Goal: Register for event/course

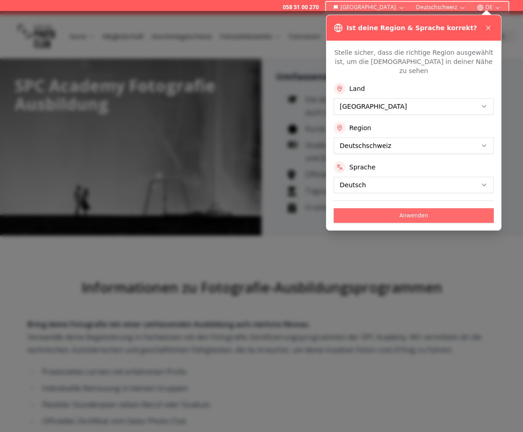
click at [434, 208] on button "Anwenden" at bounding box center [414, 215] width 160 height 15
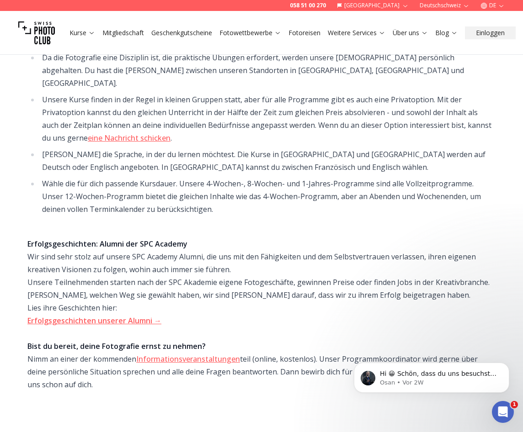
scroll to position [457, 0]
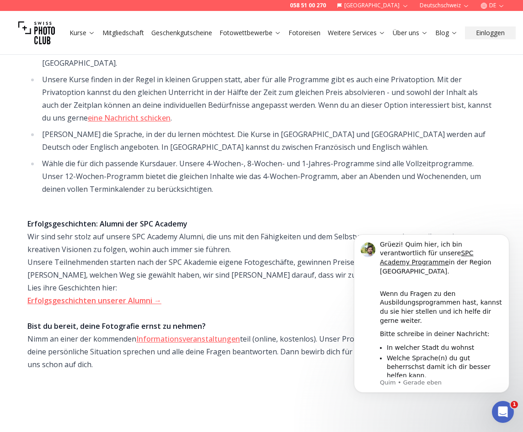
click at [259, 205] on div "Erfolgsgeschichten: Alumni der SPC Academy Wir sind sehr [PERSON_NAME] auf unse…" at bounding box center [261, 301] width 468 height 192
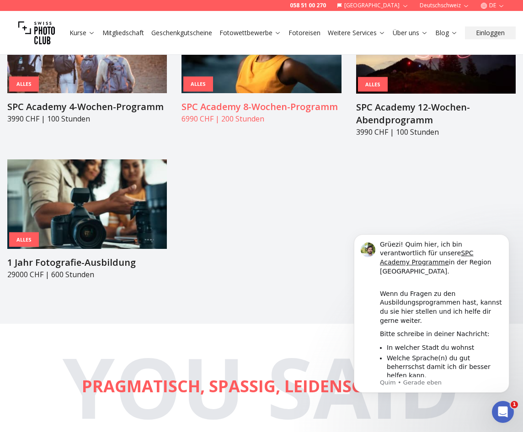
scroll to position [1051, 0]
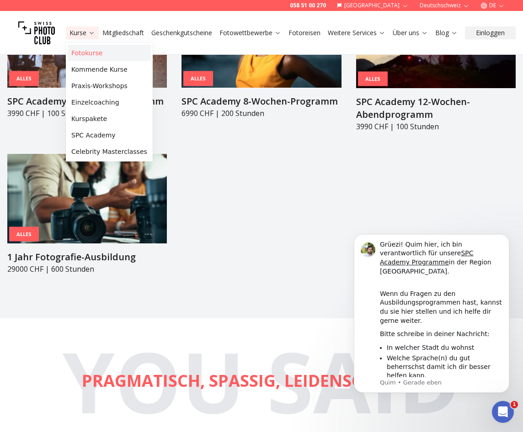
click at [90, 54] on link "Fotokurse" at bounding box center [109, 53] width 83 height 16
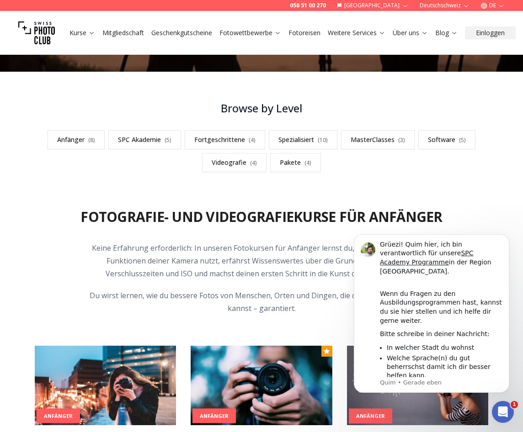
scroll to position [228, 0]
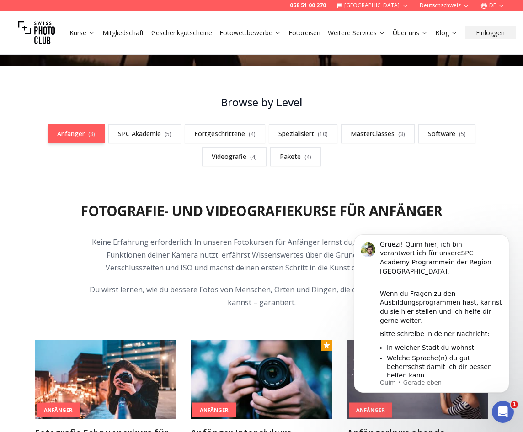
click at [84, 133] on link "Anfänger ( 8 )" at bounding box center [76, 133] width 57 height 19
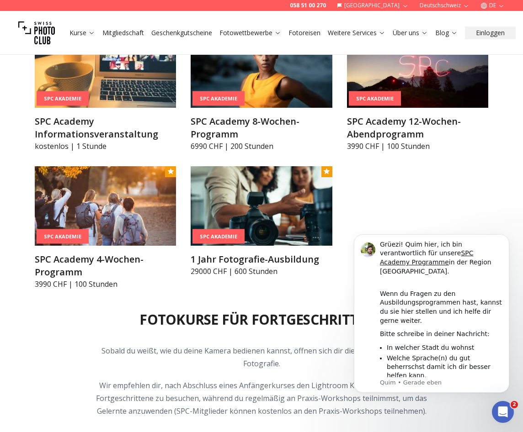
scroll to position [1096, 0]
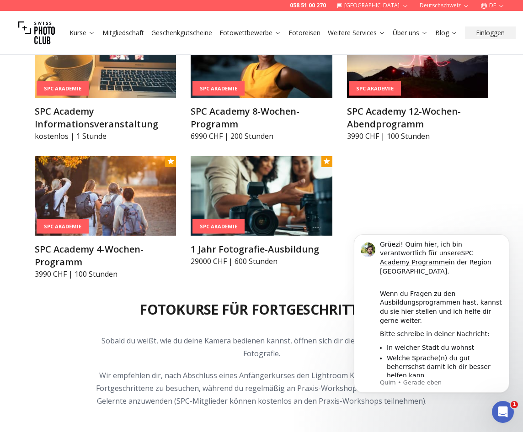
click at [470, 182] on div "SPC Akademie SPC Academy Informationsveranstaltung kostenlos | 1 Stunde SPC Aka…" at bounding box center [261, 148] width 453 height 261
click at [470, 180] on div "SPC Akademie SPC Academy Informationsveranstaltung kostenlos | 1 Stunde SPC Aka…" at bounding box center [261, 148] width 453 height 261
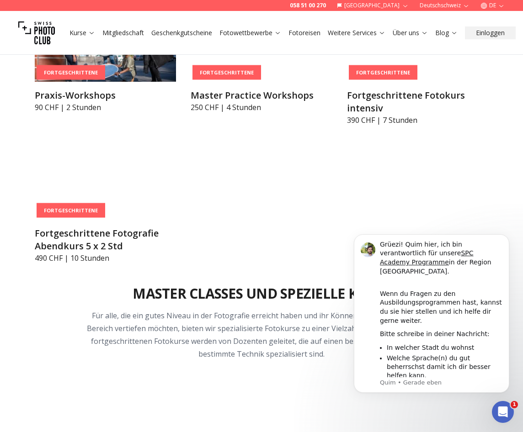
scroll to position [1552, 0]
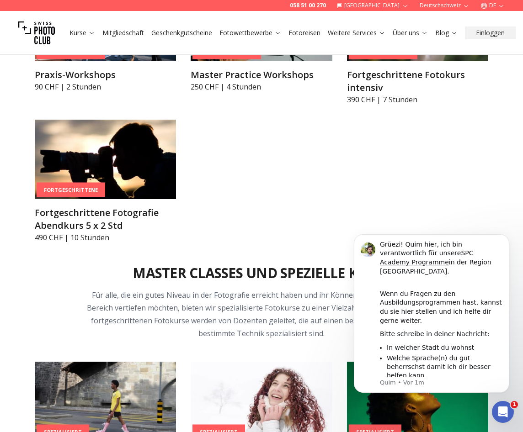
click at [474, 181] on div "Fortgeschrittene Praxis-Workshops 90 CHF | 2 Stunden Fortgeschrittene Master Pr…" at bounding box center [261, 112] width 453 height 261
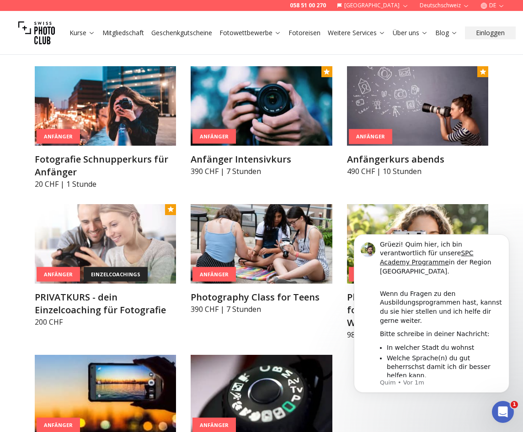
scroll to position [502, 0]
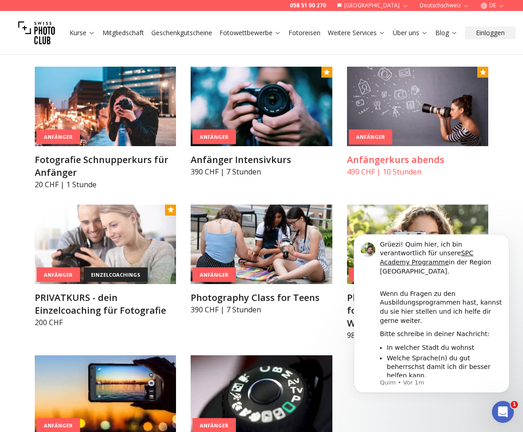
click at [429, 106] on img at bounding box center [417, 106] width 141 height 79
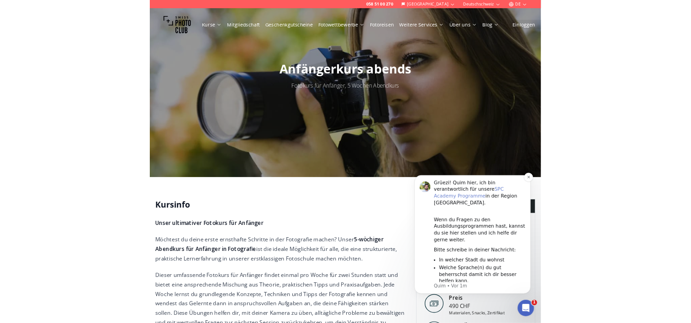
scroll to position [46, 0]
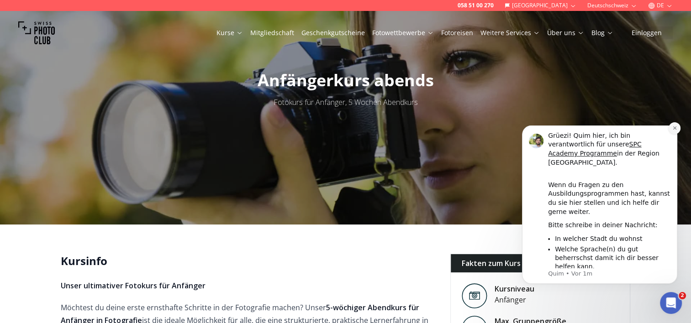
click at [522, 130] on icon "Dismiss notification" at bounding box center [674, 128] width 3 height 3
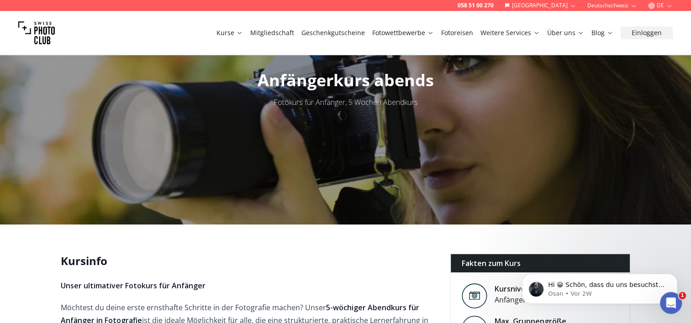
scroll to position [137, 0]
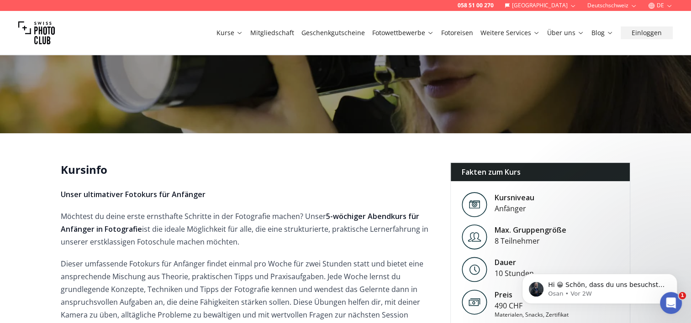
click at [201, 245] on p "Möchtest du deine erste ernsthafte Schritte in der Fotografie [PERSON_NAME]? [P…" at bounding box center [248, 229] width 375 height 38
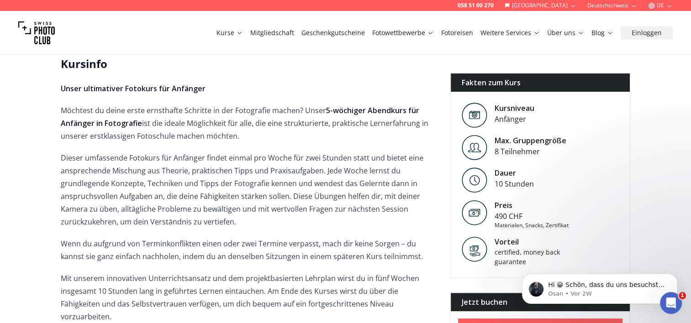
scroll to position [274, 0]
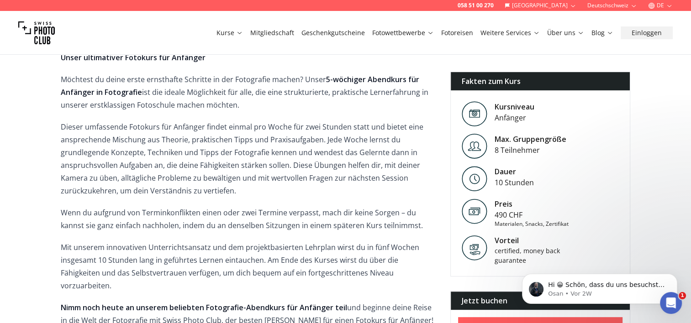
click at [244, 256] on p "Mit unserem innovativen Unterrichtsansatz und dem projektbasierten Lehrplan wir…" at bounding box center [248, 266] width 375 height 51
click at [256, 238] on span "Unser ultimativer Fotokurs für Anfänger Möchtest du deine erste ernsthafte Schr…" at bounding box center [248, 200] width 375 height 298
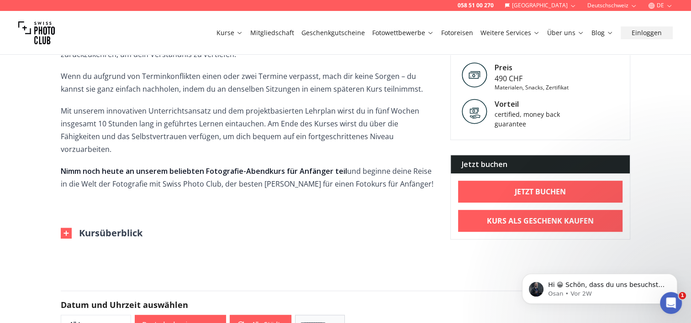
scroll to position [411, 0]
click at [244, 208] on div "Kursinfo Unser ultimativer Fotokurs für Anfänger Möchtest du deine erste ernsth…" at bounding box center [248, 64] width 375 height 351
click at [247, 203] on div "Kursinfo Unser ultimativer Fotokurs für Anfänger Möchtest du deine erste ernsth…" at bounding box center [248, 64] width 375 height 351
click at [276, 181] on span "Unser ultimativer Fotokurs für Anfänger Möchtest du deine erste ernsthafte Schr…" at bounding box center [248, 63] width 375 height 298
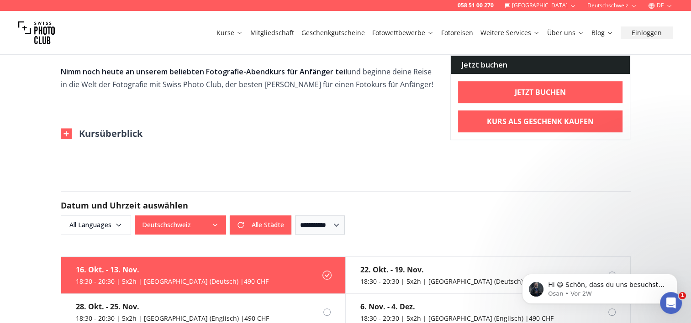
scroll to position [548, 0]
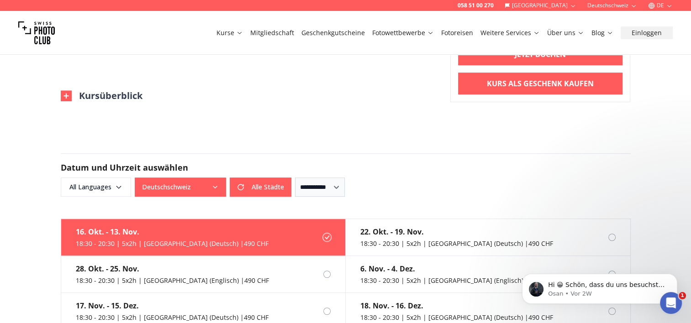
click at [68, 90] on img at bounding box center [66, 95] width 11 height 11
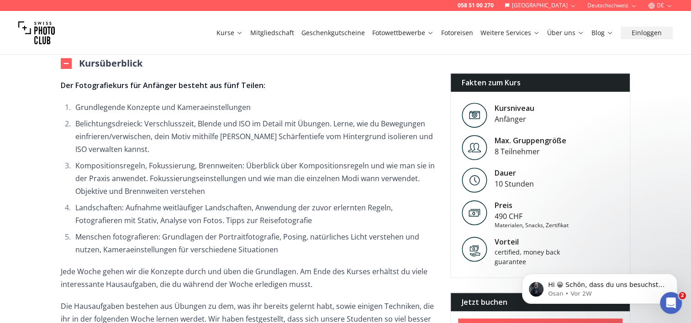
scroll to position [594, 0]
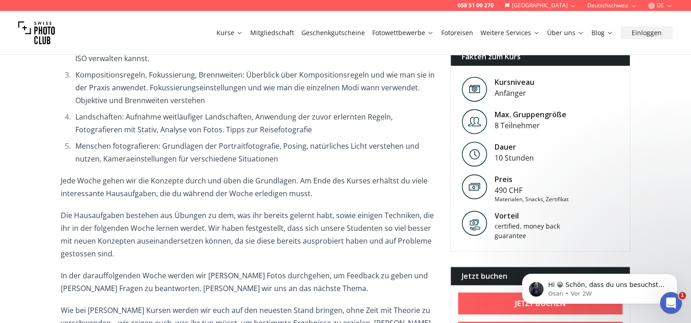
scroll to position [685, 0]
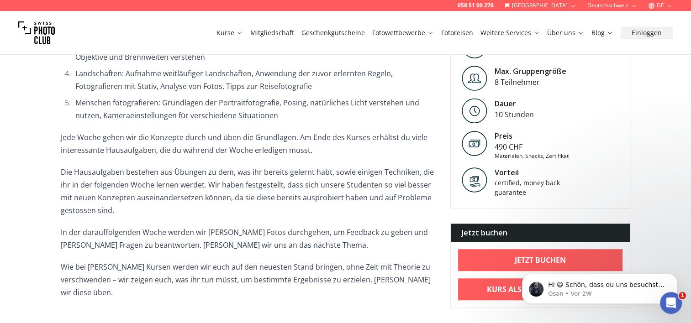
scroll to position [731, 0]
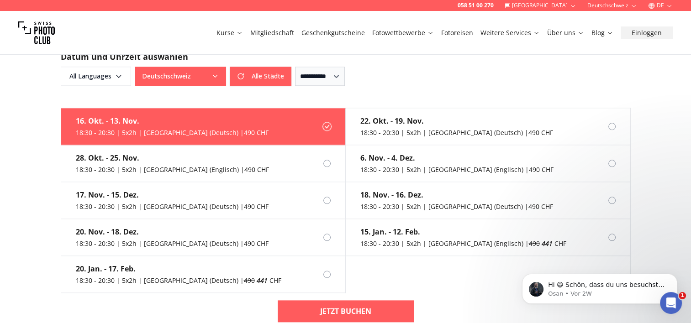
scroll to position [1051, 0]
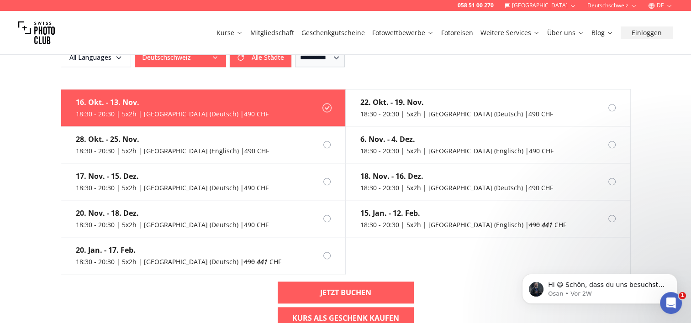
click at [127, 269] on div "16. Okt. - 13. Nov. 18:30 - 20:30 | 5x2h | [GEOGRAPHIC_DATA] (Deutsch) | 490 CH…" at bounding box center [345, 213] width 585 height 248
click at [255, 165] on label "17. Nov. - 15. Dez. 18:30 - 20:30 | 5x2h | [GEOGRAPHIC_DATA] (Deutsch) | 490 CHF" at bounding box center [203, 182] width 285 height 37
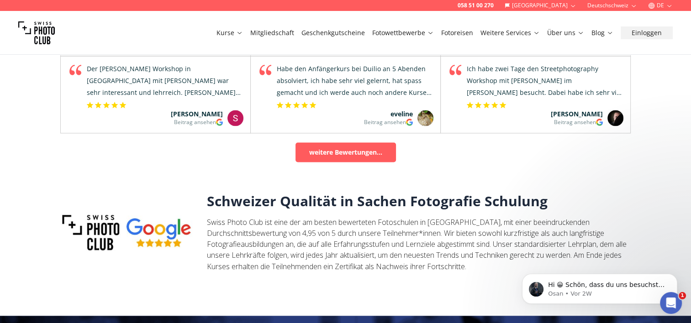
scroll to position [1462, 0]
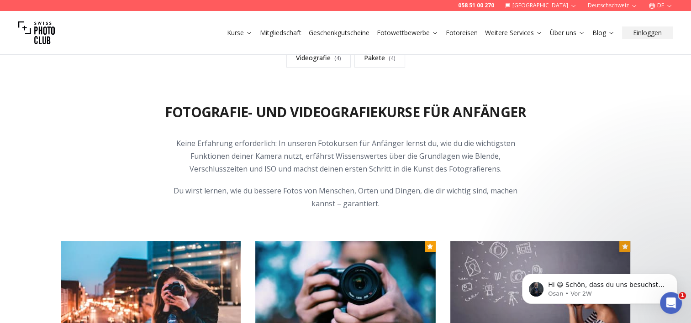
scroll to position [228, 0]
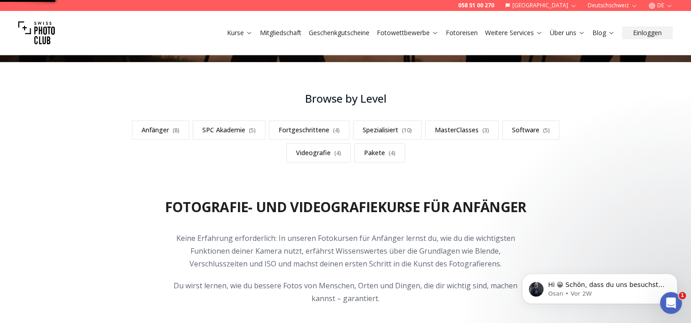
scroll to position [5, 0]
